Goal: Information Seeking & Learning: Find specific fact

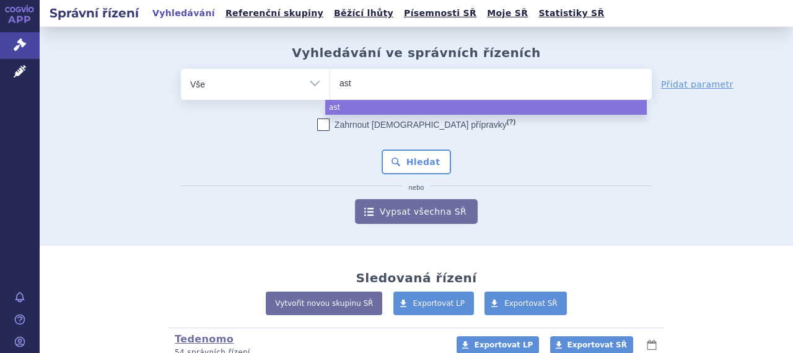
select select
type input "ase"
type input "asen"
type input "asentr"
type input "asentra"
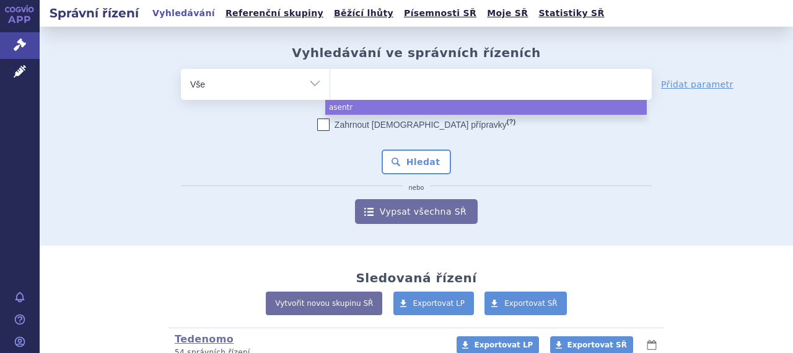
select select "asentra"
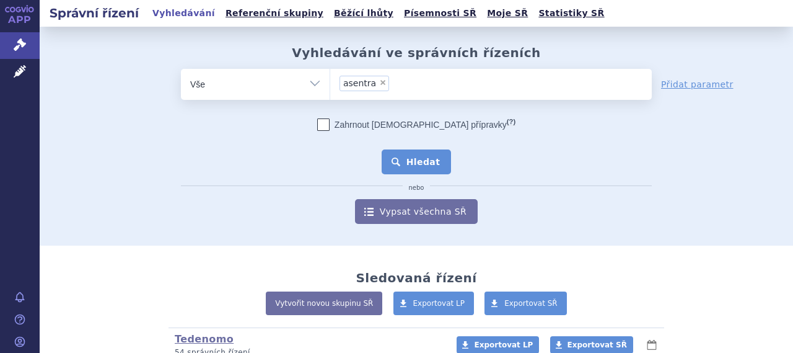
click at [421, 169] on button "Hledat" at bounding box center [417, 161] width 70 height 25
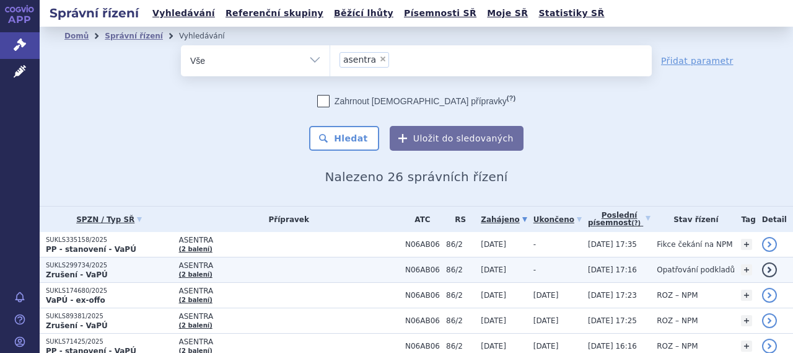
scroll to position [124, 0]
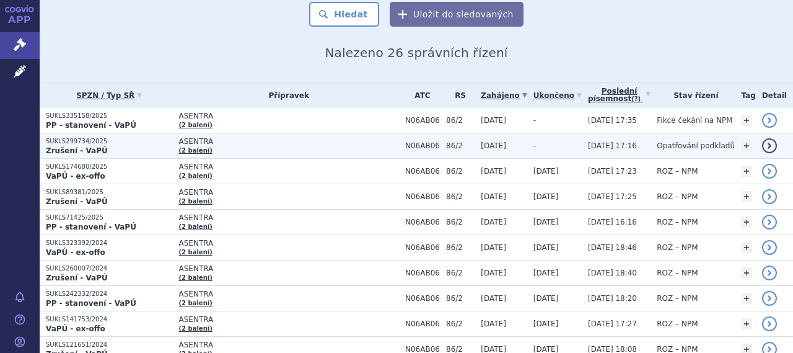
click at [273, 145] on td "ASENTRA (2 balení)" at bounding box center [286, 145] width 226 height 25
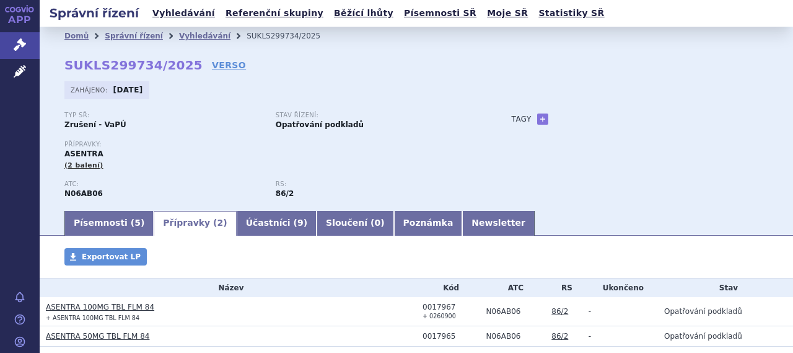
scroll to position [62, 0]
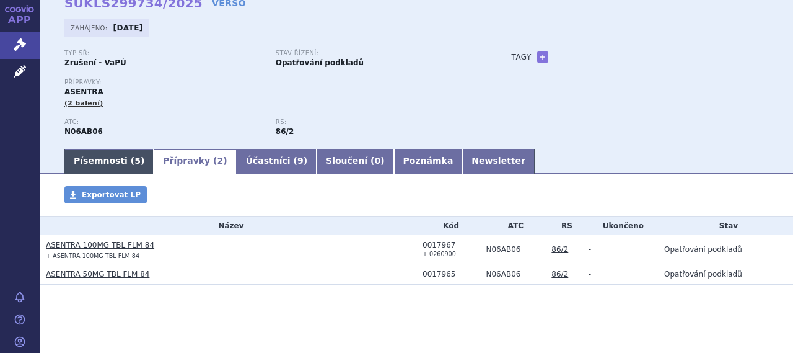
click at [110, 160] on link "Písemnosti ( 5 )" at bounding box center [108, 161] width 89 height 25
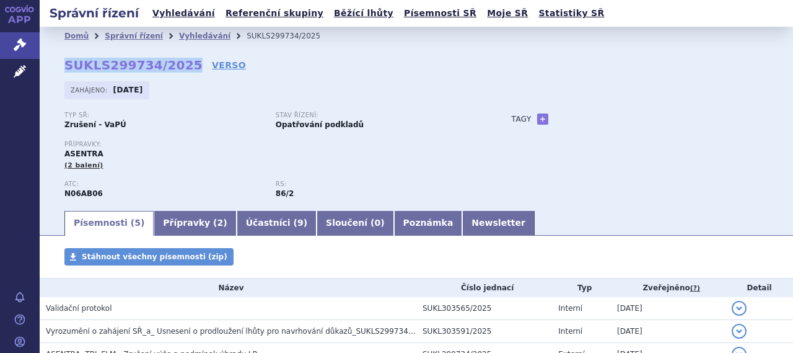
drag, startPoint x: 68, startPoint y: 69, endPoint x: 178, endPoint y: 66, distance: 110.3
click at [178, 66] on strong "SUKLS299734/2025" at bounding box center [133, 65] width 138 height 15
copy strong "SUKLS299734/2025"
